Goal: Information Seeking & Learning: Learn about a topic

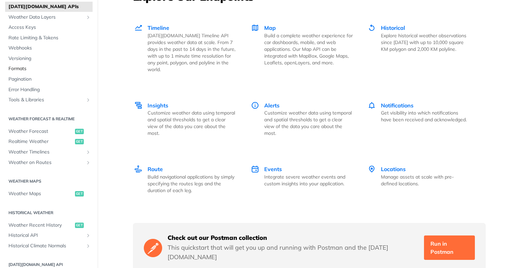
scroll to position [37, 0]
click at [46, 140] on span "Realtime Weather" at bounding box center [40, 141] width 65 height 7
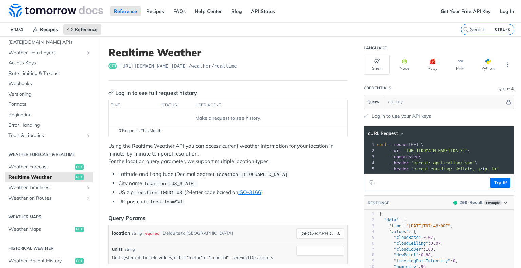
click at [230, 65] on span "https://api.tomorrow.io/v4 /weather/realtime" at bounding box center [178, 66] width 117 height 7
drag, startPoint x: 232, startPoint y: 65, endPoint x: 120, endPoint y: 67, distance: 111.9
click at [120, 67] on div "get https://api.tomorrow.io/v4 /weather/realtime" at bounding box center [227, 66] width 239 height 7
copy span "https://api.tomorrow.io/v4 /weather/realtime"
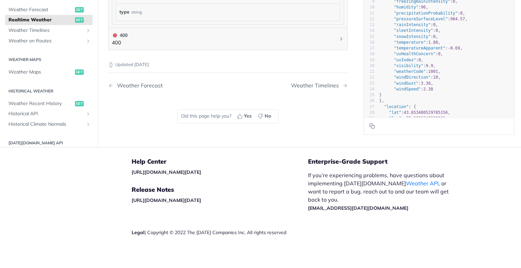
scroll to position [499, 0]
click at [406, 182] on link "Weather API" at bounding box center [422, 184] width 33 height 7
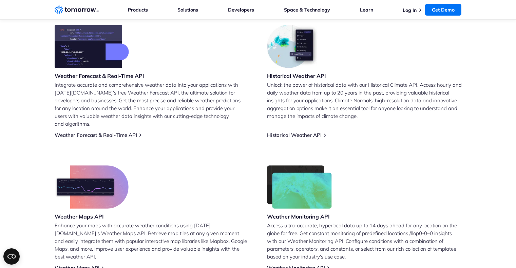
scroll to position [287, 0]
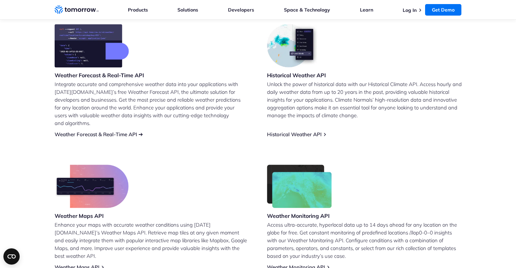
click at [119, 131] on link "Weather Forecast & Real-Time API" at bounding box center [96, 134] width 82 height 6
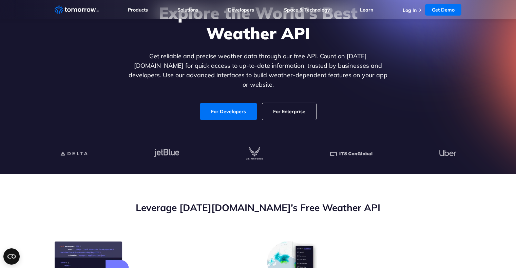
scroll to position [49, 0]
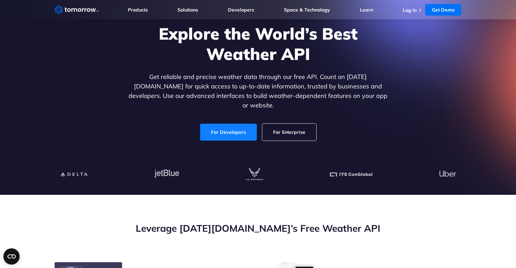
click at [218, 127] on link "For Developers" at bounding box center [228, 132] width 57 height 17
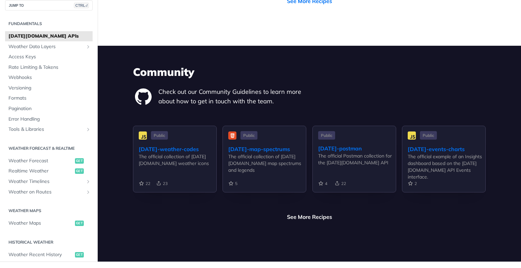
scroll to position [1546, 0]
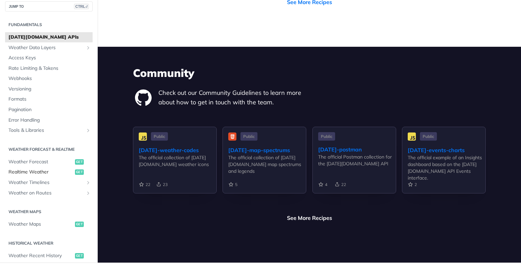
click at [37, 169] on span "Realtime Weather" at bounding box center [40, 172] width 65 height 7
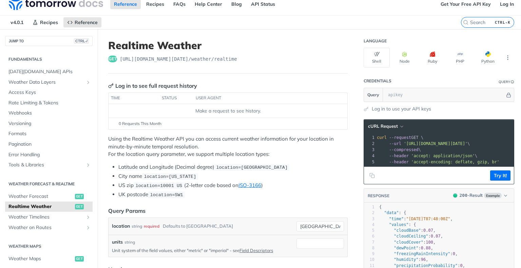
scroll to position [7, 0]
click at [491, 55] on span "button" at bounding box center [491, 54] width 0 height 5
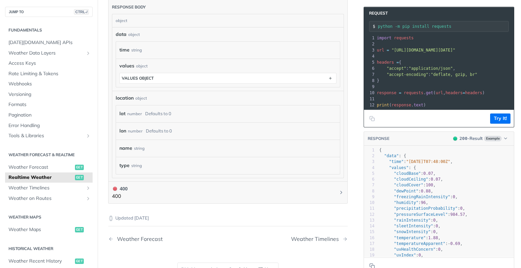
scroll to position [346, 0]
click at [172, 108] on div "lat number Defaults to 0" at bounding box center [226, 113] width 214 height 10
click at [135, 109] on div "number" at bounding box center [134, 113] width 15 height 10
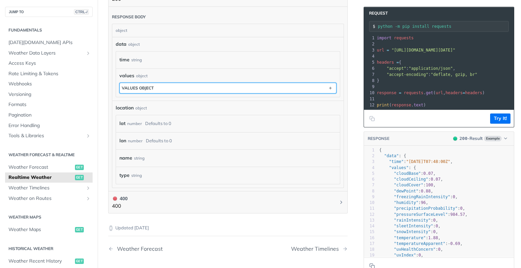
click at [163, 83] on button "values object" at bounding box center [228, 88] width 216 height 10
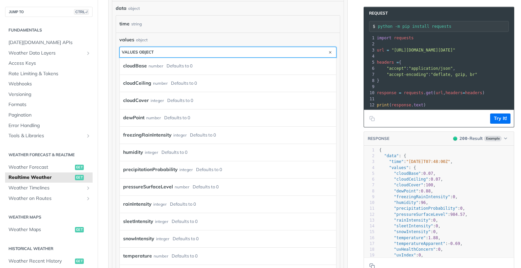
scroll to position [374, 0]
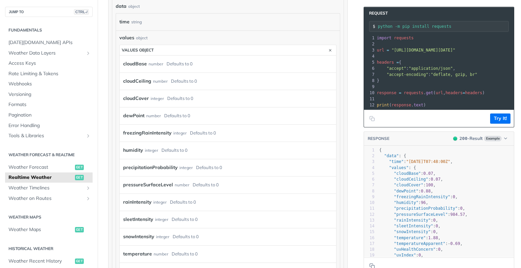
click at [116, 101] on section "time string values object values object cloudBase number Defaults to 0 cloudCei…" at bounding box center [228, 209] width 224 height 392
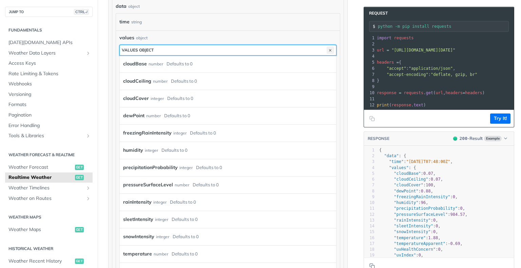
click at [326, 46] on icon "button" at bounding box center [329, 49] width 7 height 7
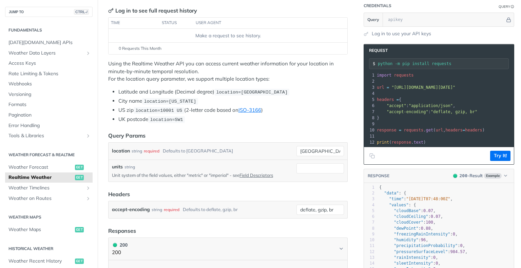
scroll to position [82, 0]
drag, startPoint x: 469, startPoint y: 112, endPoint x: 420, endPoint y: 113, distance: 49.2
click at [420, 113] on pre ""accept-encoding" : "deflate, gzip, br"" at bounding box center [452, 112] width 155 height 6
copy span ""deflate, gzip, br""
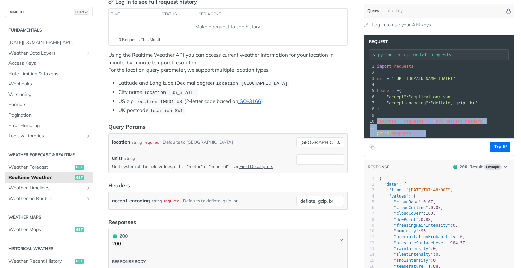
drag, startPoint x: 424, startPoint y: 136, endPoint x: 371, endPoint y: 121, distance: 55.1
click at [375, 121] on div "1 import requests 2 ​ 3 url = "https://api.tomorrow.io/v4/weather/realtime?loca…" at bounding box center [452, 99] width 155 height 73
copy div "response = requests . get ( url , headers = headers ) 11 ​ 12 print ( response …"
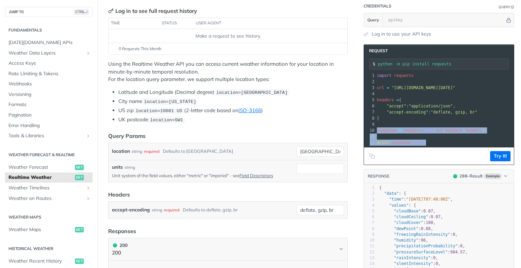
scroll to position [81, 0]
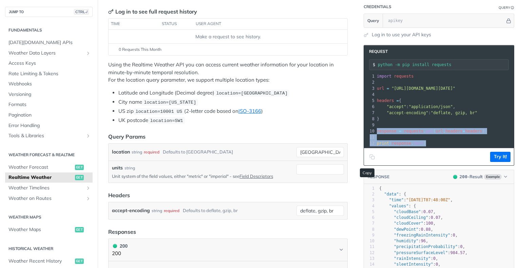
click at [369, 160] on icon "Copy to clipboard" at bounding box center [371, 156] width 5 height 5
click at [45, 169] on span "Weather Forecast" at bounding box center [40, 167] width 65 height 7
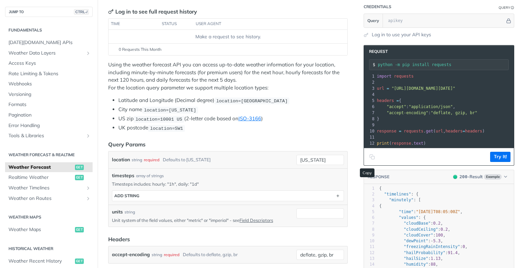
click at [369, 160] on icon "Copy to clipboard" at bounding box center [371, 156] width 5 height 5
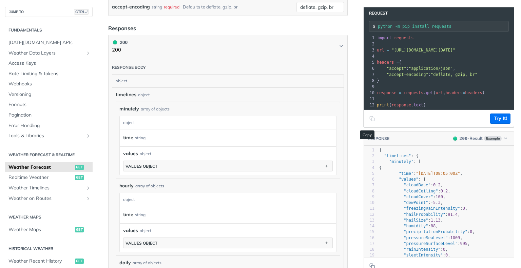
scroll to position [331, 0]
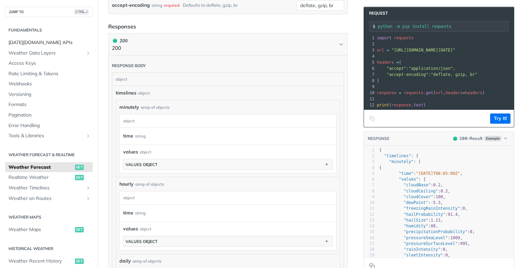
click at [37, 43] on span "Tomorrow.io APIs" at bounding box center [49, 42] width 82 height 7
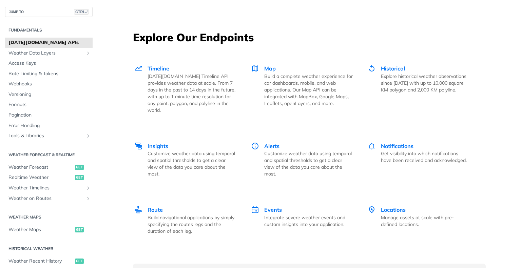
scroll to position [915, 0]
click at [147, 206] on span "Route" at bounding box center [154, 209] width 15 height 7
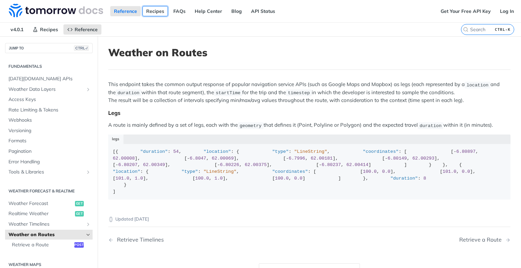
click at [154, 14] on link "Recipes" at bounding box center [154, 11] width 25 height 10
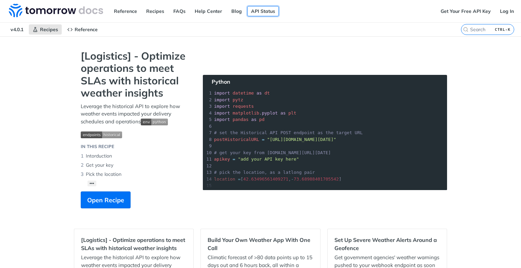
click at [257, 12] on link "API Status" at bounding box center [263, 11] width 32 height 10
